Goal: Task Accomplishment & Management: Use online tool/utility

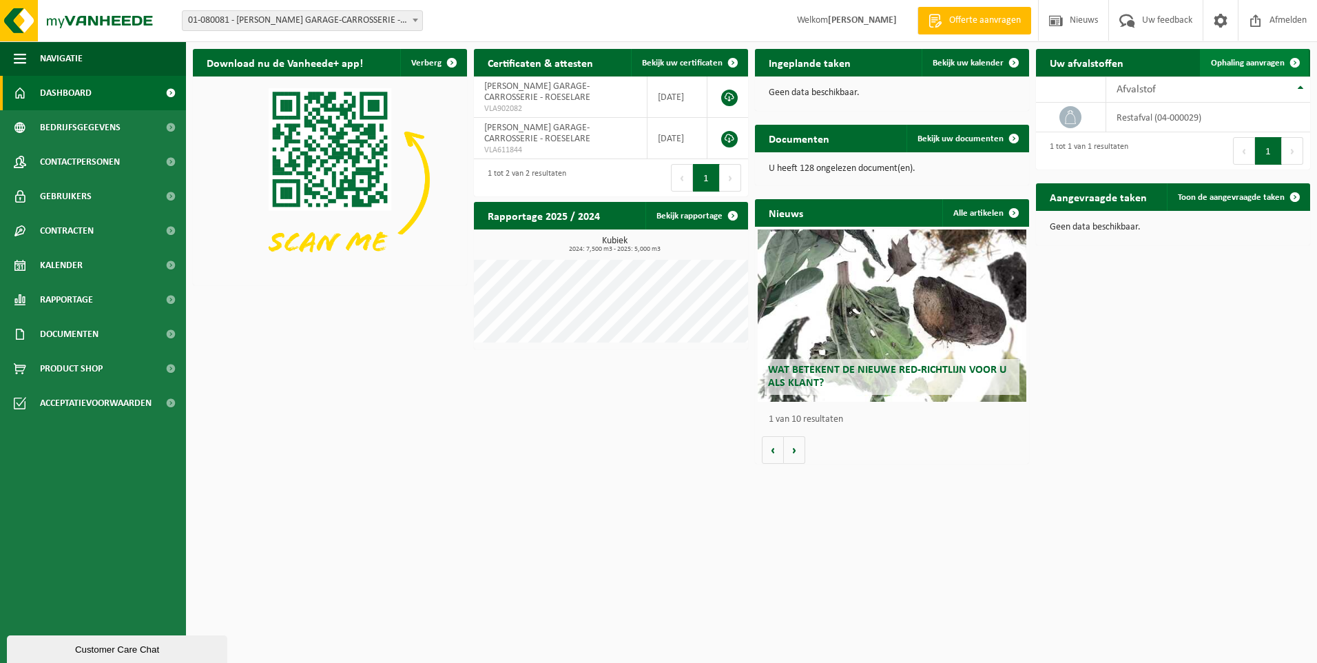
click at [1258, 61] on span "Ophaling aanvragen" at bounding box center [1248, 63] width 74 height 9
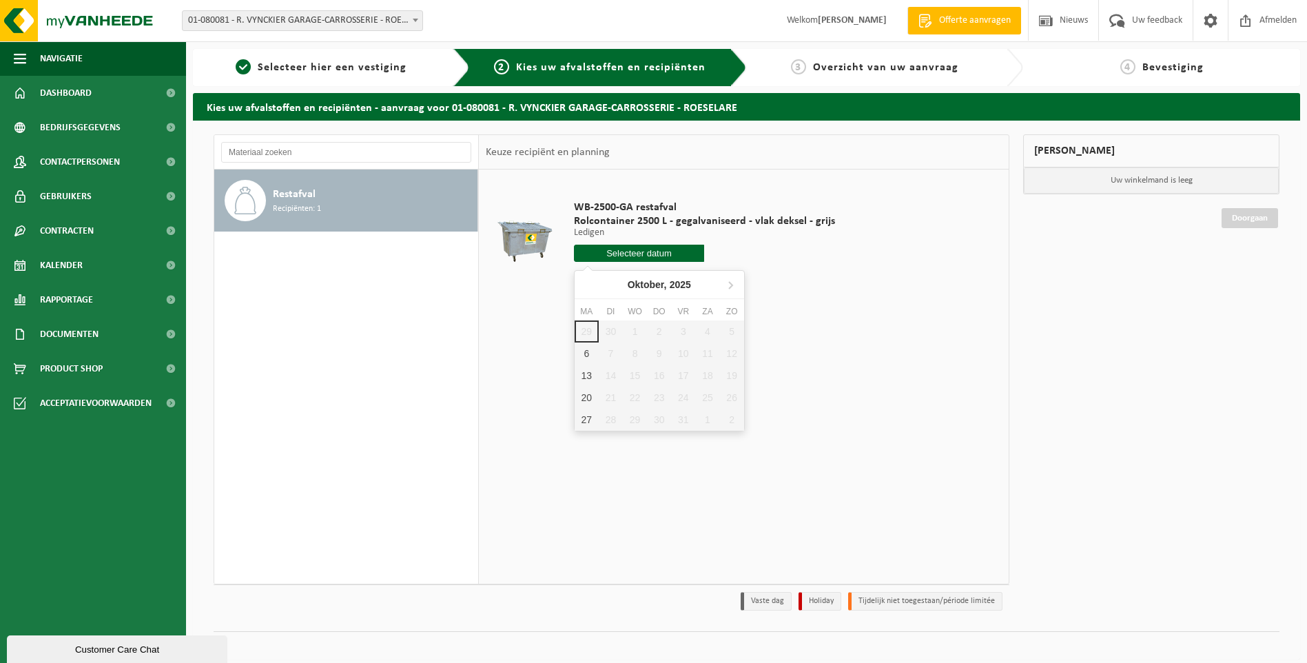
click at [658, 250] on input "text" at bounding box center [639, 253] width 131 height 17
click at [585, 350] on div "6" at bounding box center [586, 353] width 24 height 22
type input "Van 2025-10-06"
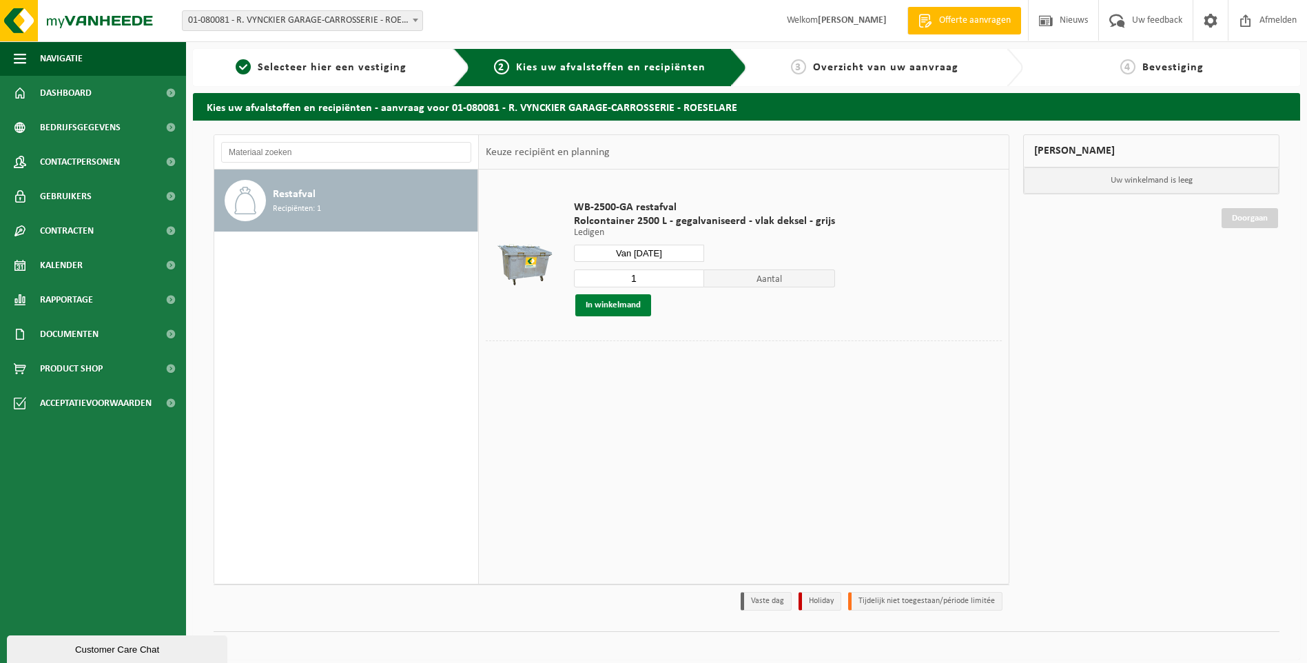
click at [612, 308] on button "In winkelmand" at bounding box center [613, 305] width 76 height 22
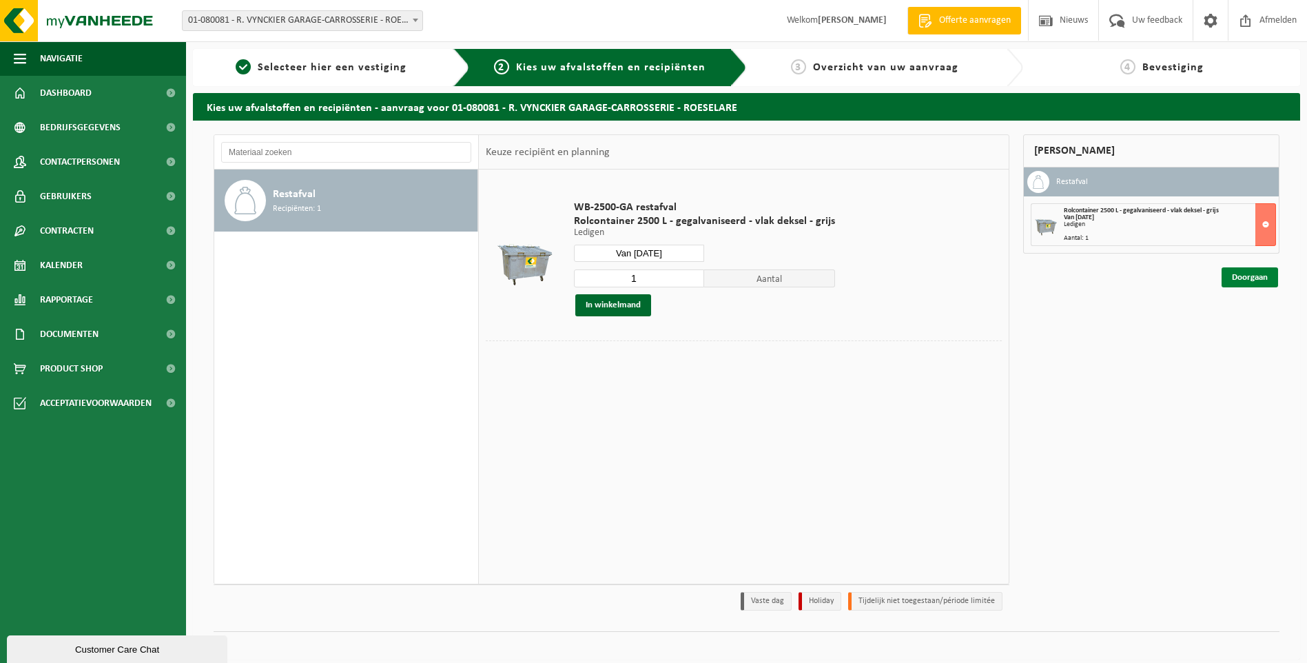
click at [1248, 279] on link "Doorgaan" at bounding box center [1249, 277] width 56 height 20
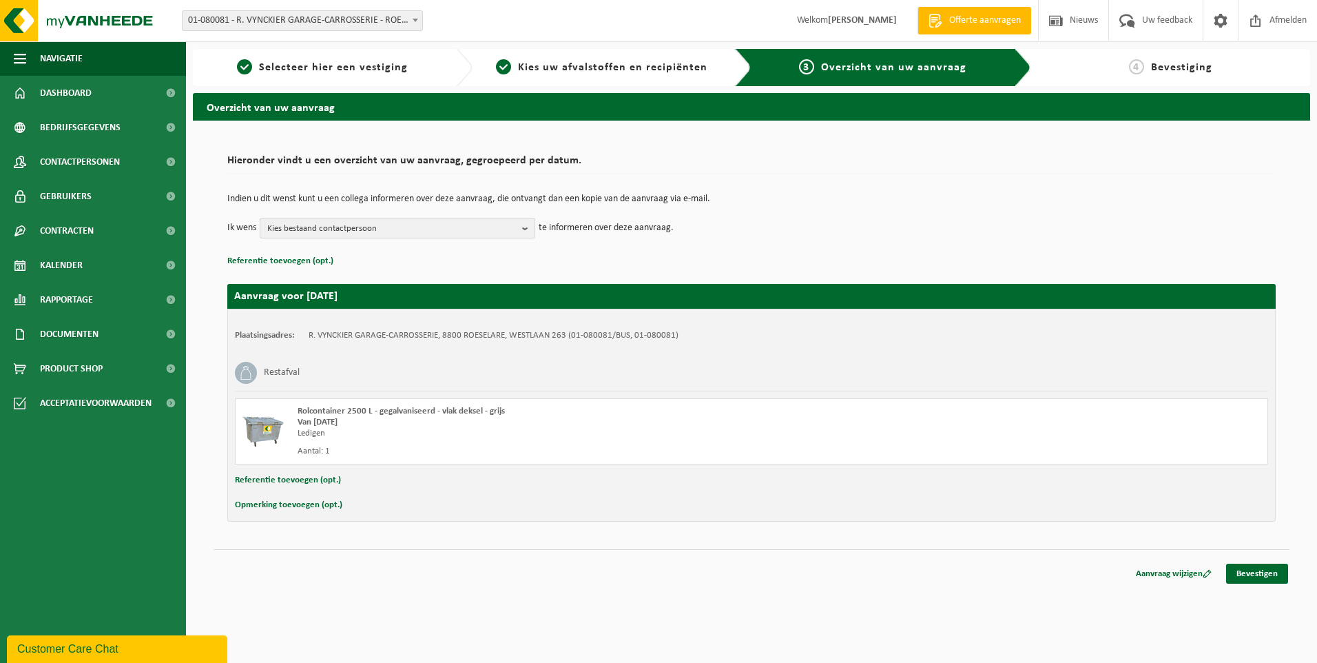
click at [521, 229] on button "Kies bestaand contactpersoon" at bounding box center [398, 228] width 276 height 21
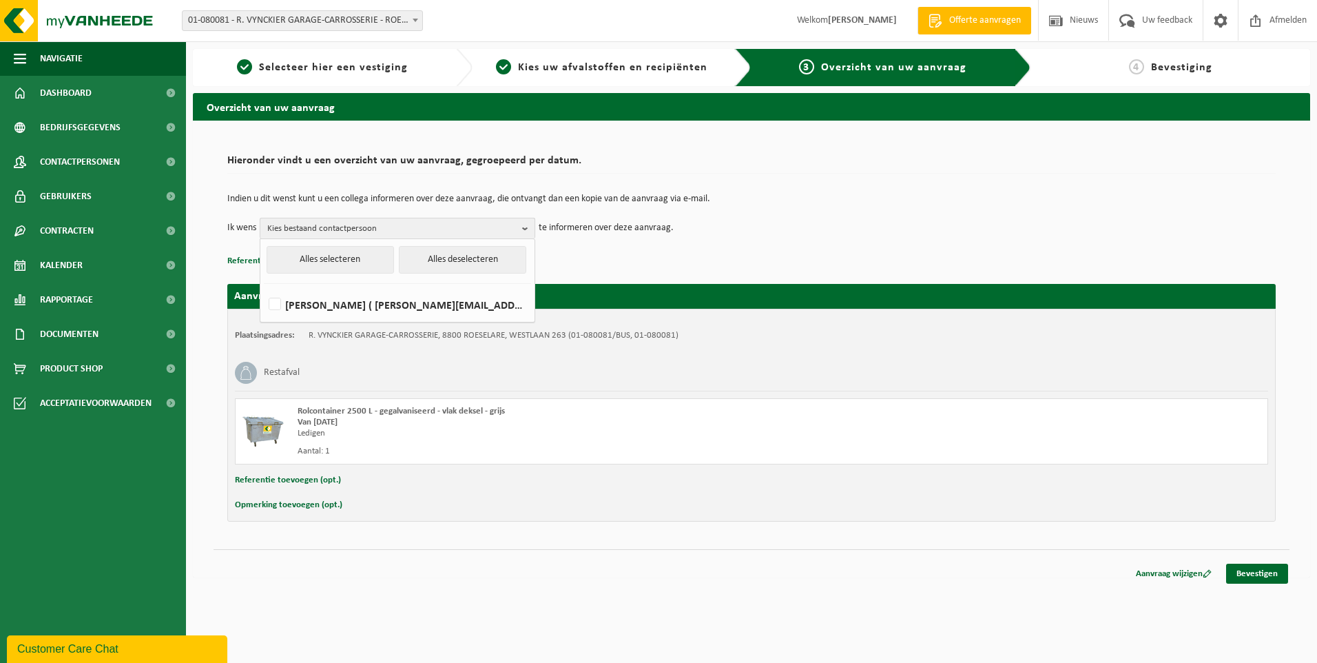
click at [521, 229] on button "Kies bestaand contactpersoon" at bounding box center [398, 228] width 276 height 21
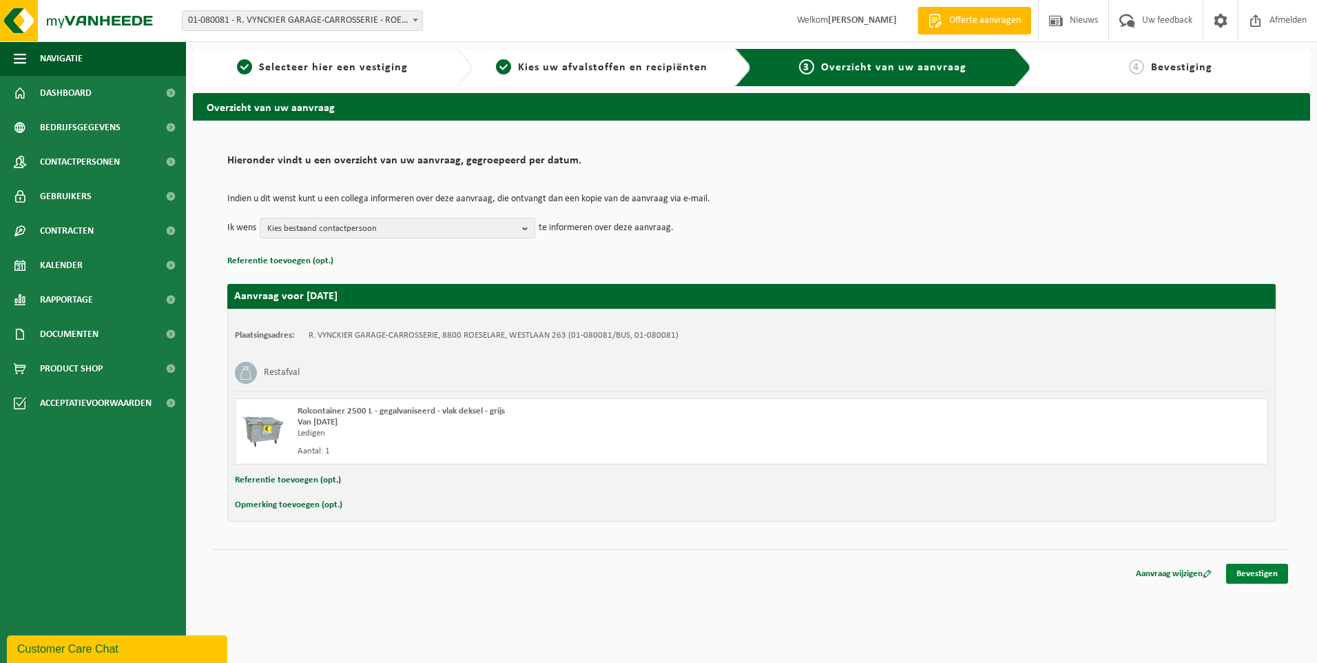
click at [1257, 574] on link "Bevestigen" at bounding box center [1257, 573] width 62 height 20
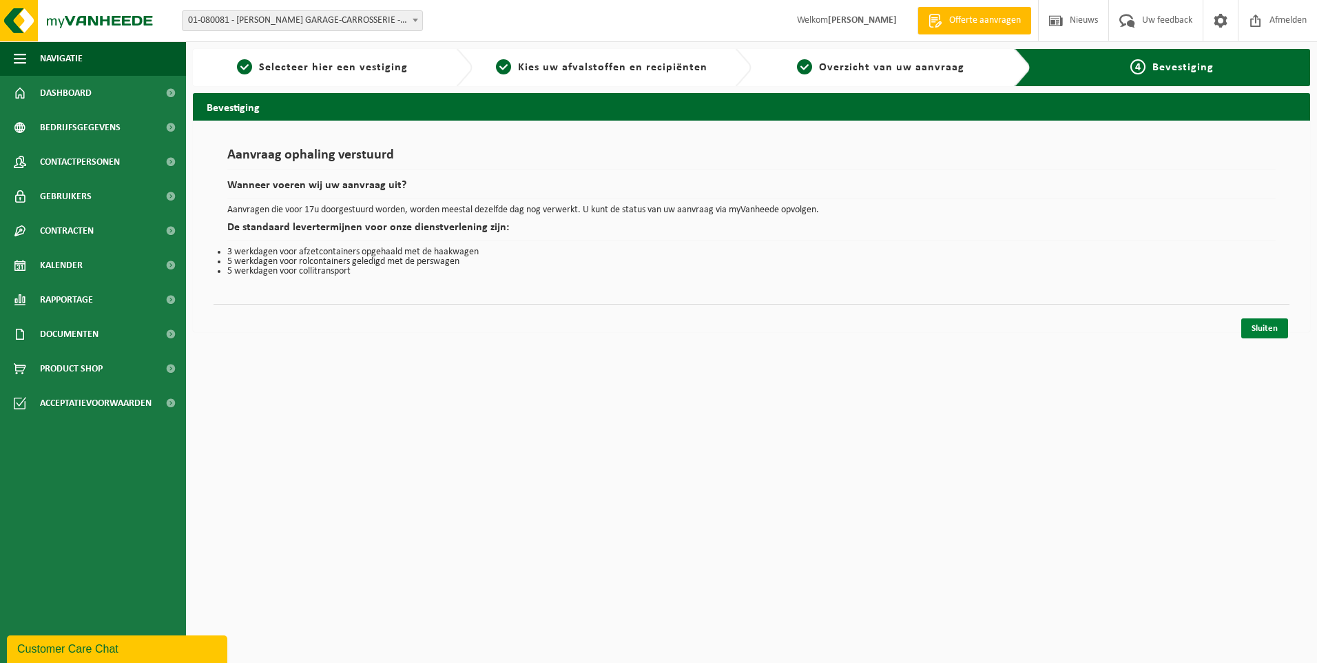
click at [1271, 329] on link "Sluiten" at bounding box center [1264, 328] width 47 height 20
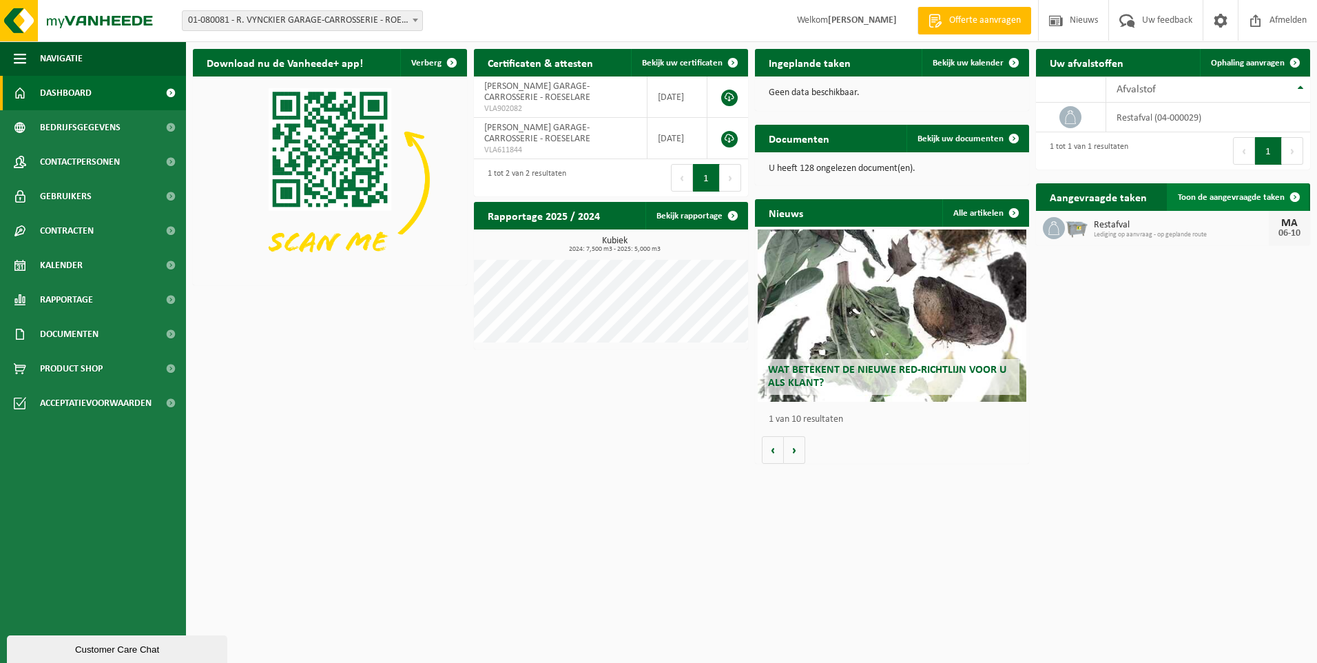
click at [1205, 196] on span "Toon de aangevraagde taken" at bounding box center [1231, 197] width 107 height 9
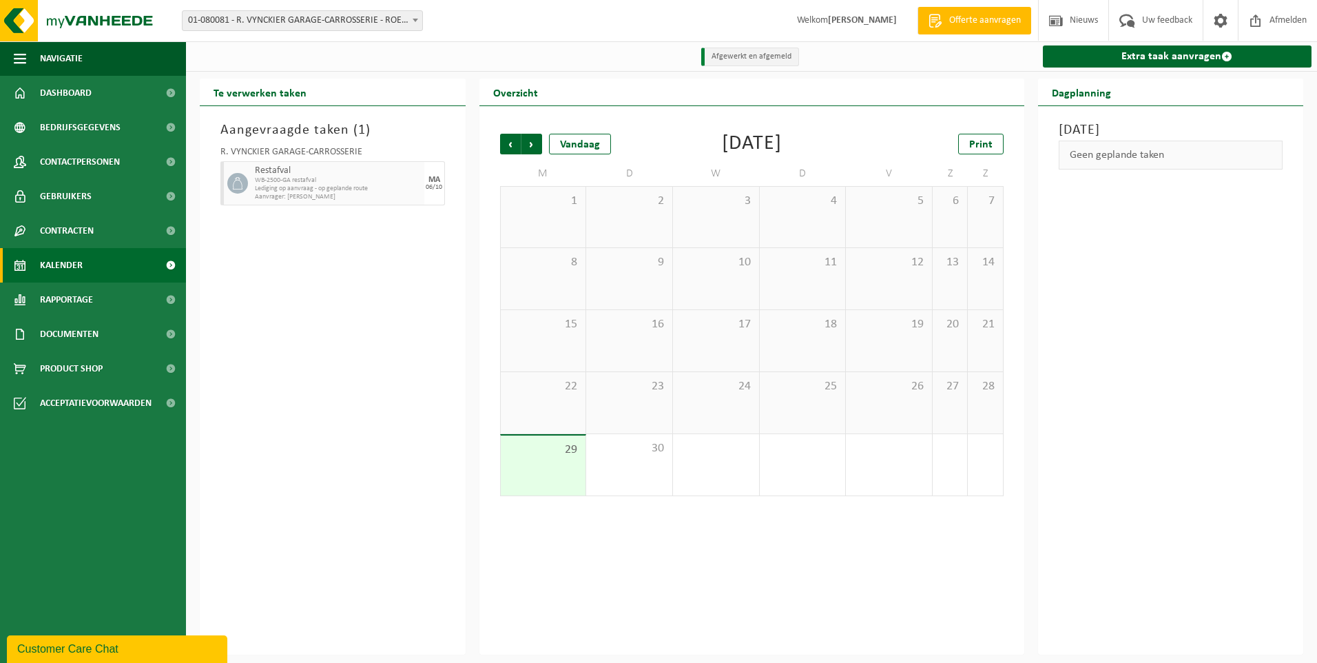
click at [337, 184] on span "WB-2500-GA restafval" at bounding box center [338, 180] width 166 height 8
click at [321, 138] on h3 "Aangevraagde taken ( 1 )" at bounding box center [332, 130] width 225 height 21
click at [1284, 22] on span "Afmelden" at bounding box center [1288, 20] width 44 height 41
